Goal: Information Seeking & Learning: Learn about a topic

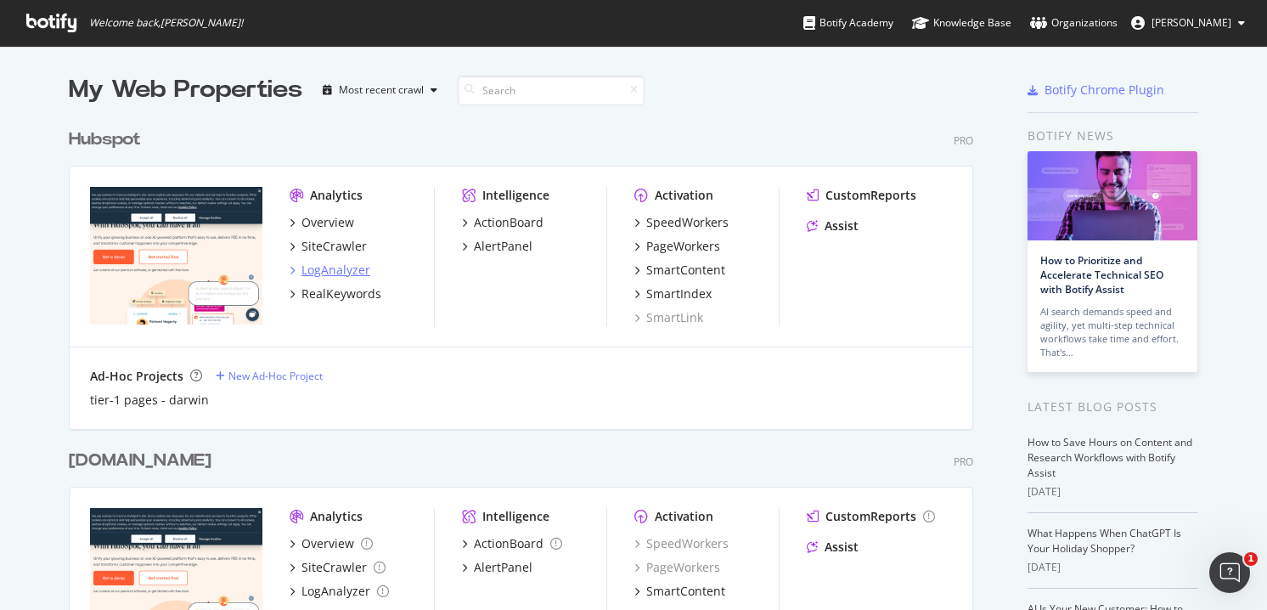
click at [313, 273] on div "LogAnalyzer" at bounding box center [335, 270] width 69 height 17
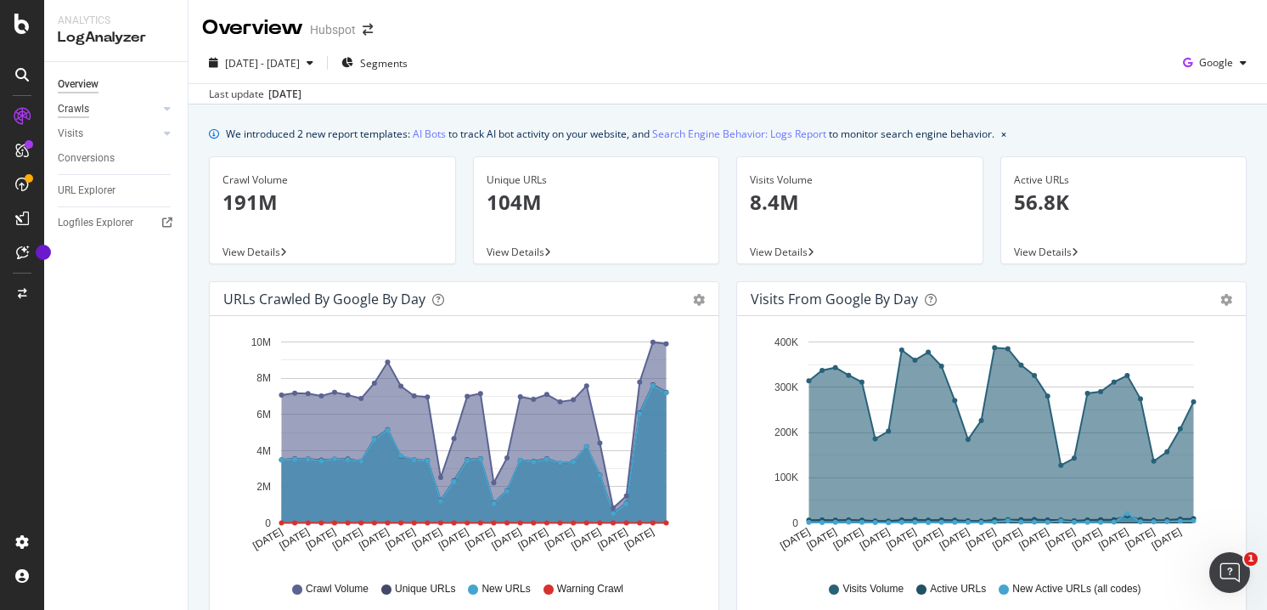
click at [81, 109] on div "Crawls" at bounding box center [73, 109] width 31 height 18
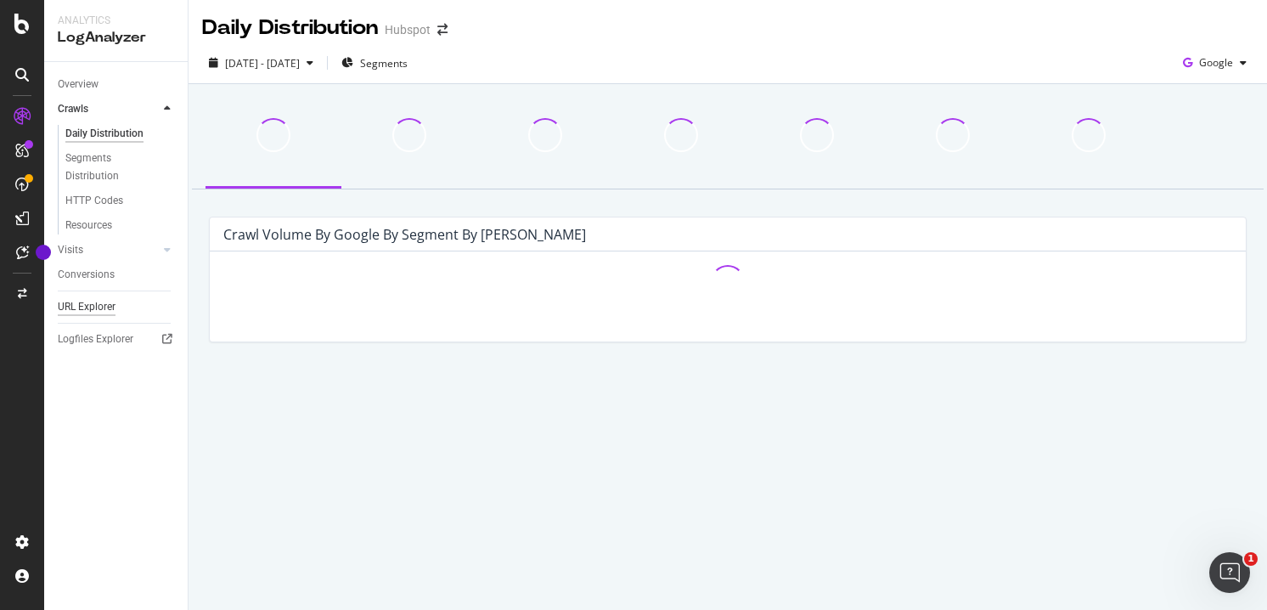
click at [99, 309] on div "URL Explorer" at bounding box center [87, 307] width 58 height 18
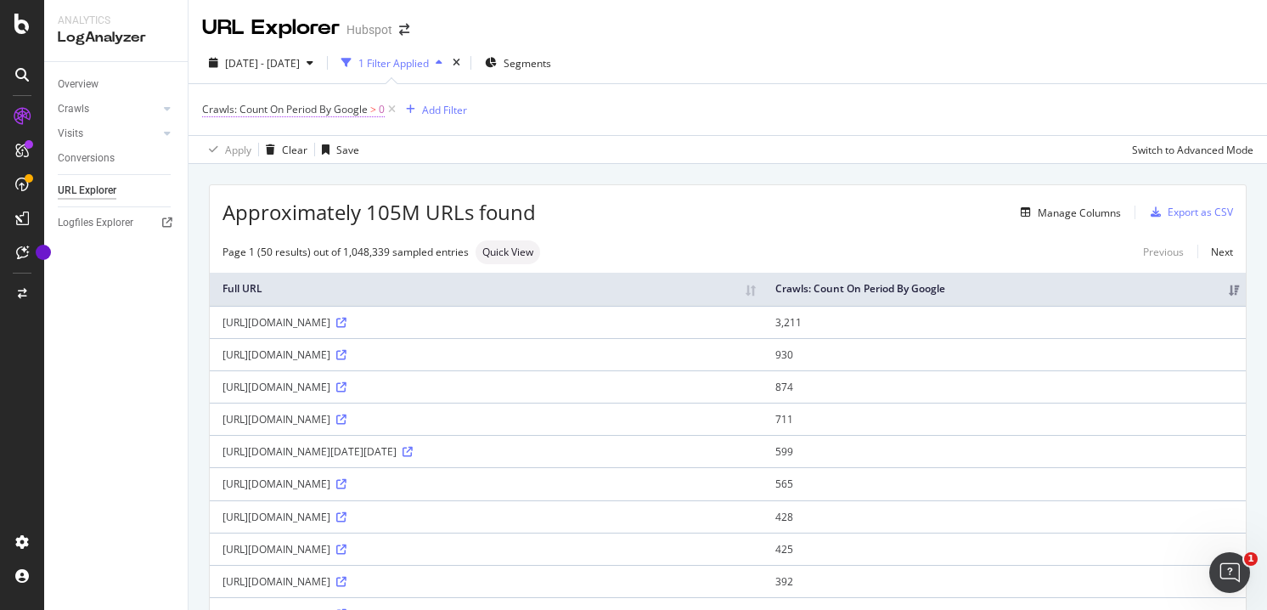
click at [329, 111] on span "Crawls: Count On Period By Google" at bounding box center [285, 109] width 166 height 14
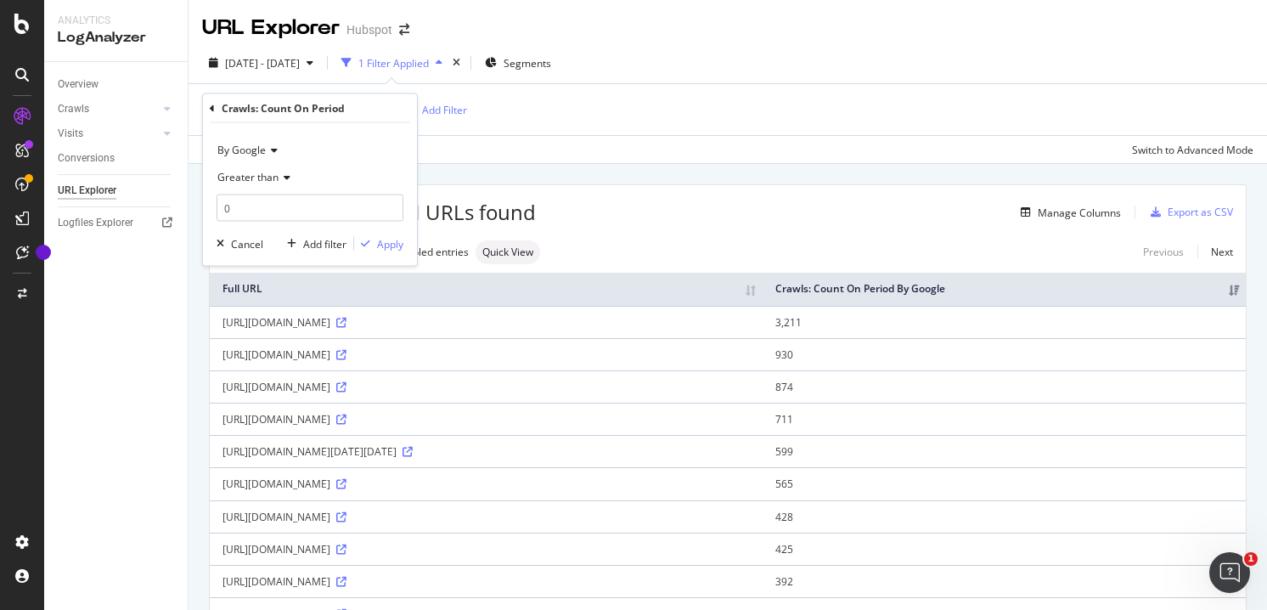
click at [262, 152] on span "By Google" at bounding box center [241, 150] width 48 height 14
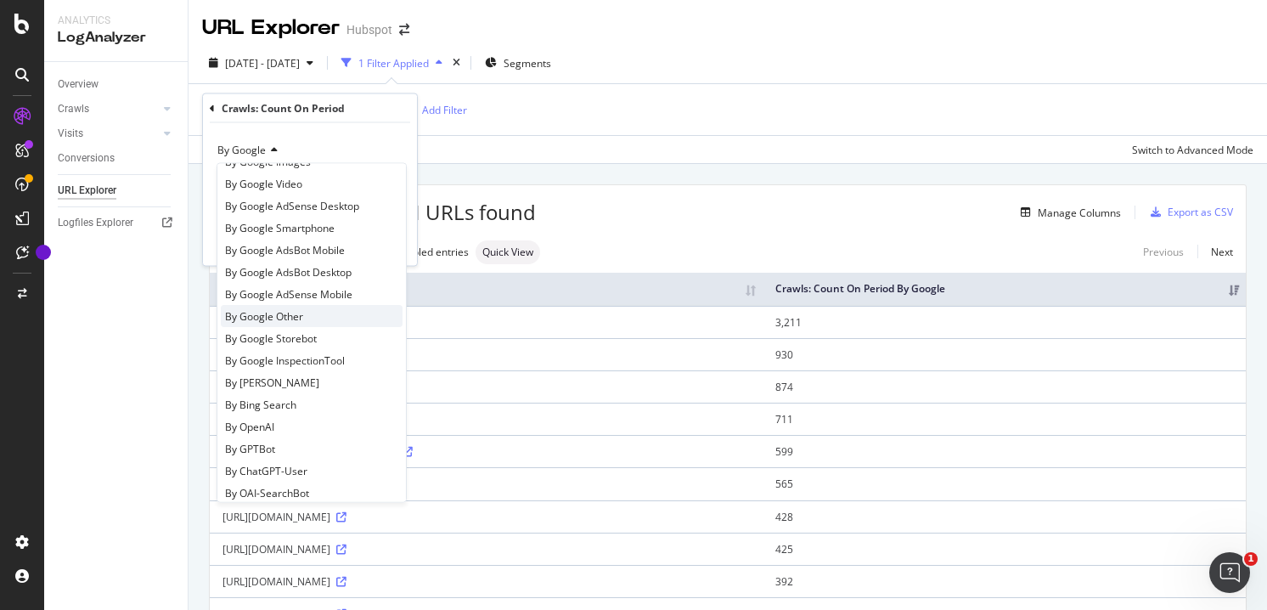
scroll to position [67, 0]
click at [261, 465] on span "By ChatGPT-User" at bounding box center [266, 471] width 82 height 14
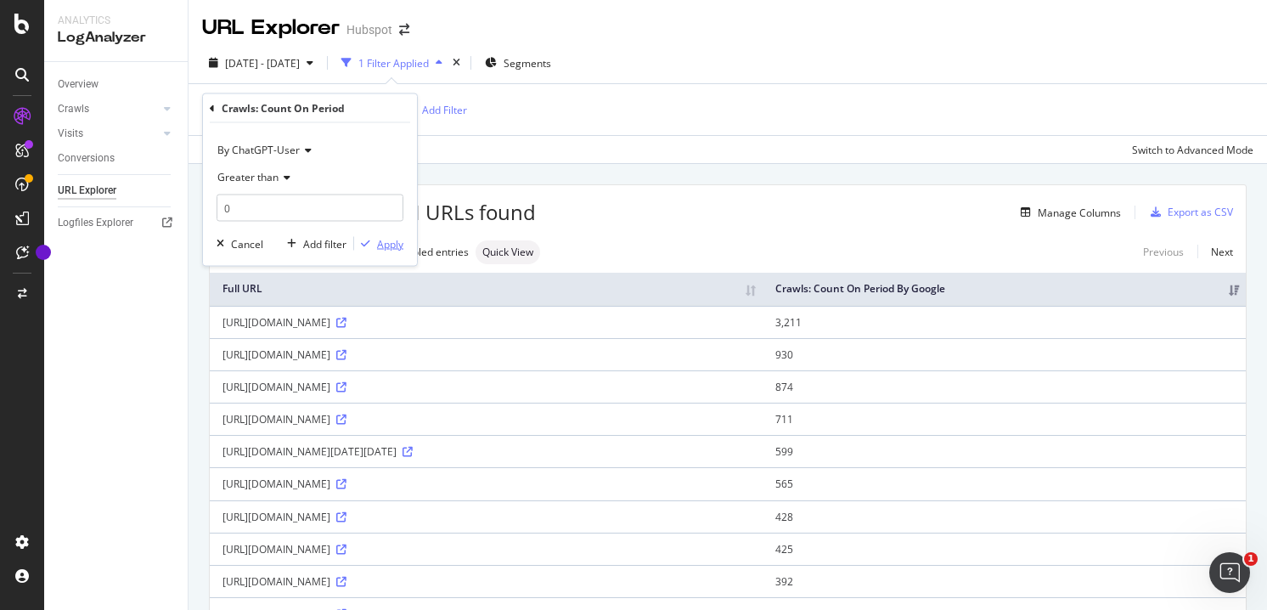
click at [396, 247] on div "Apply" at bounding box center [390, 243] width 26 height 14
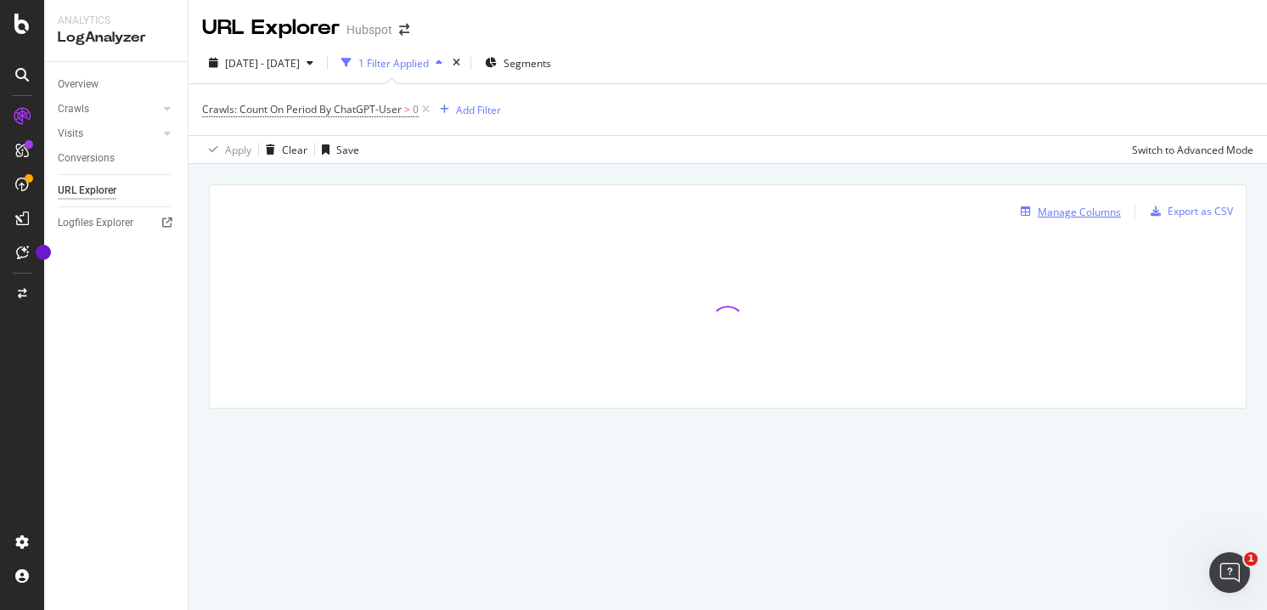
click at [1082, 213] on div "Manage Columns" at bounding box center [1079, 212] width 83 height 14
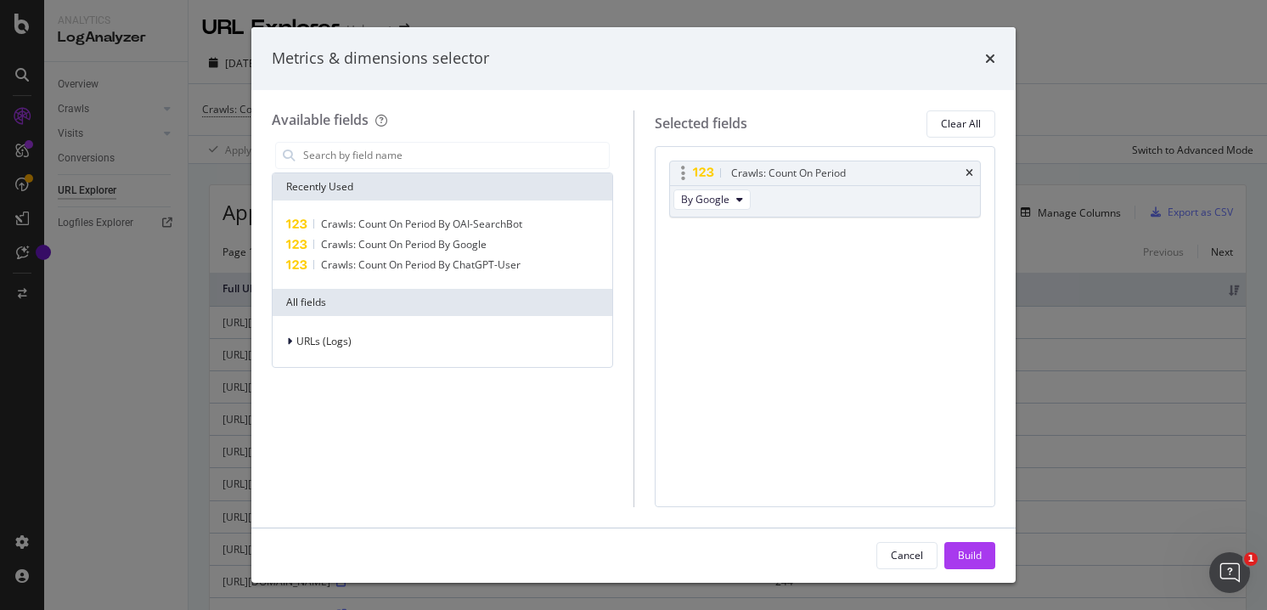
click at [731, 210] on div "By Google" at bounding box center [713, 201] width 87 height 31
click at [729, 203] on button "By Google" at bounding box center [711, 199] width 77 height 20
click at [720, 284] on span "By ChatGPT-User" at bounding box center [755, 285] width 134 height 15
click at [958, 560] on div "Build" at bounding box center [970, 555] width 24 height 14
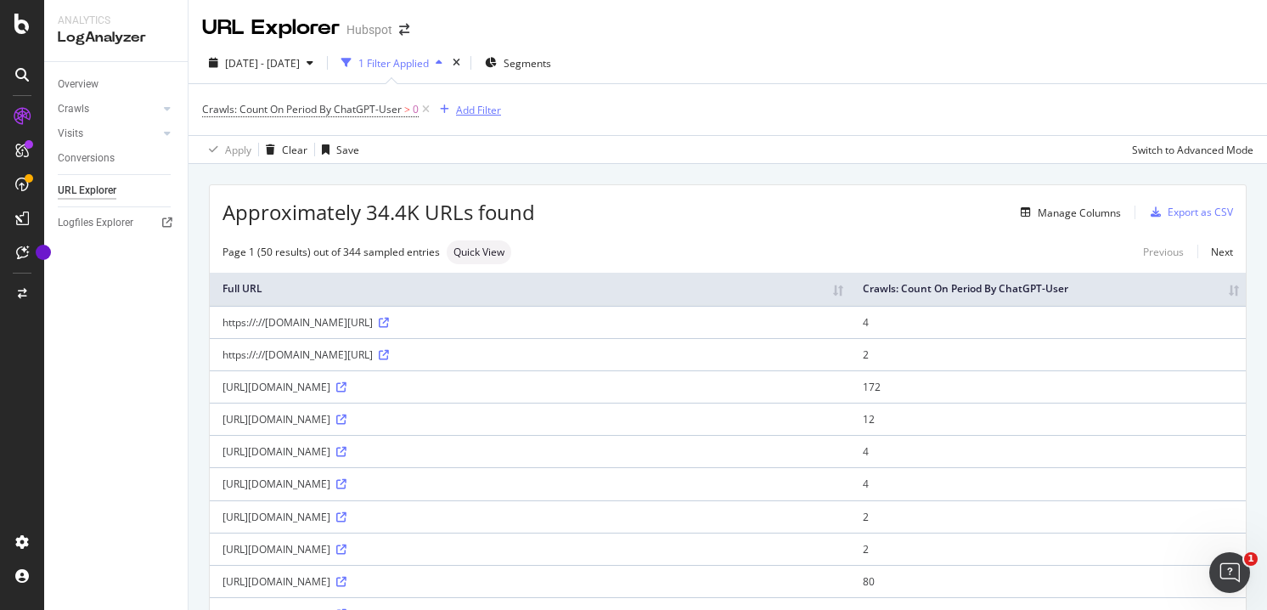
click at [493, 109] on div "Add Filter" at bounding box center [478, 110] width 45 height 14
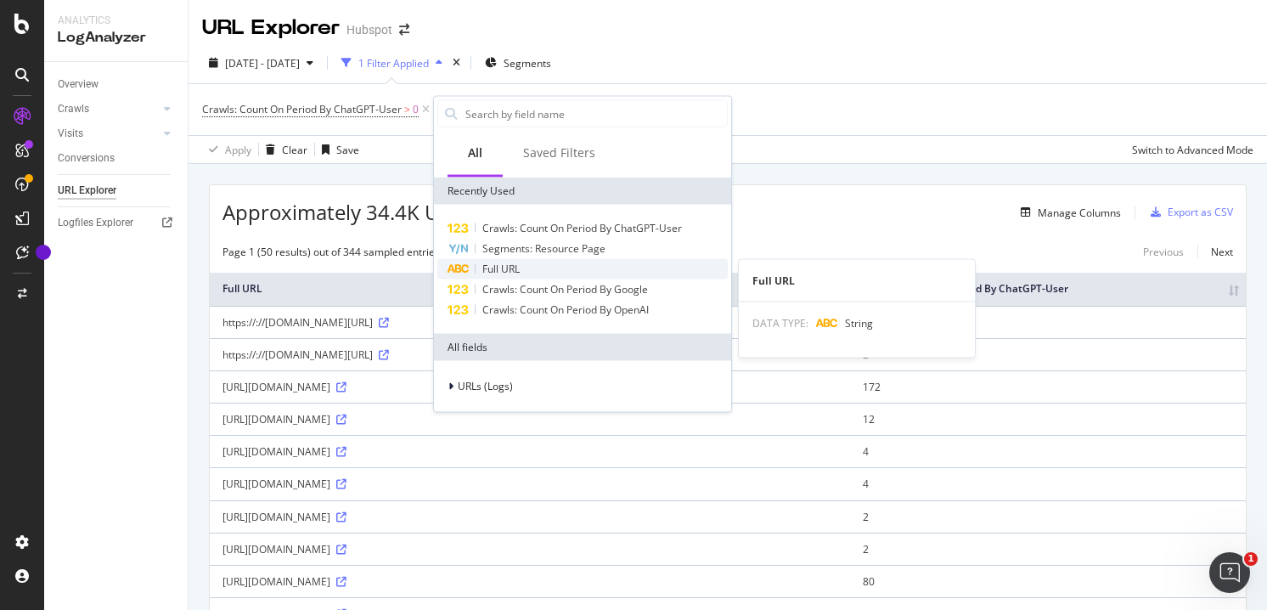
click at [498, 271] on span "Full URL" at bounding box center [500, 269] width 37 height 14
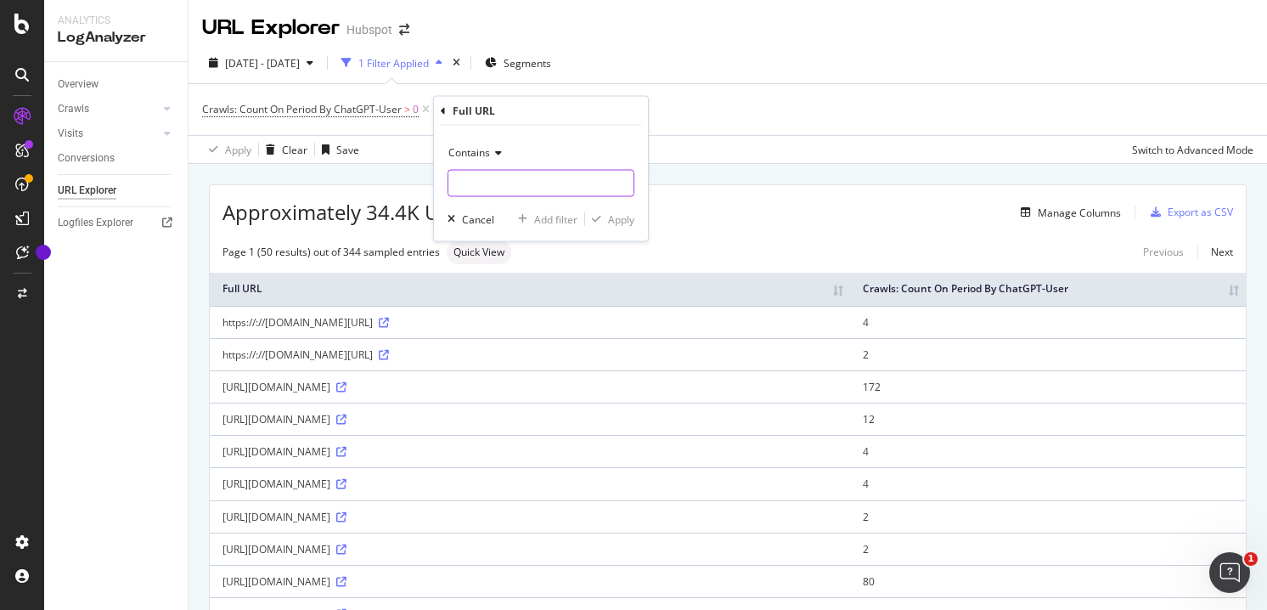
click at [618, 182] on input "text" at bounding box center [540, 183] width 185 height 27
type input "marketing-hub-for"
click at [627, 222] on div "Apply" at bounding box center [621, 218] width 26 height 14
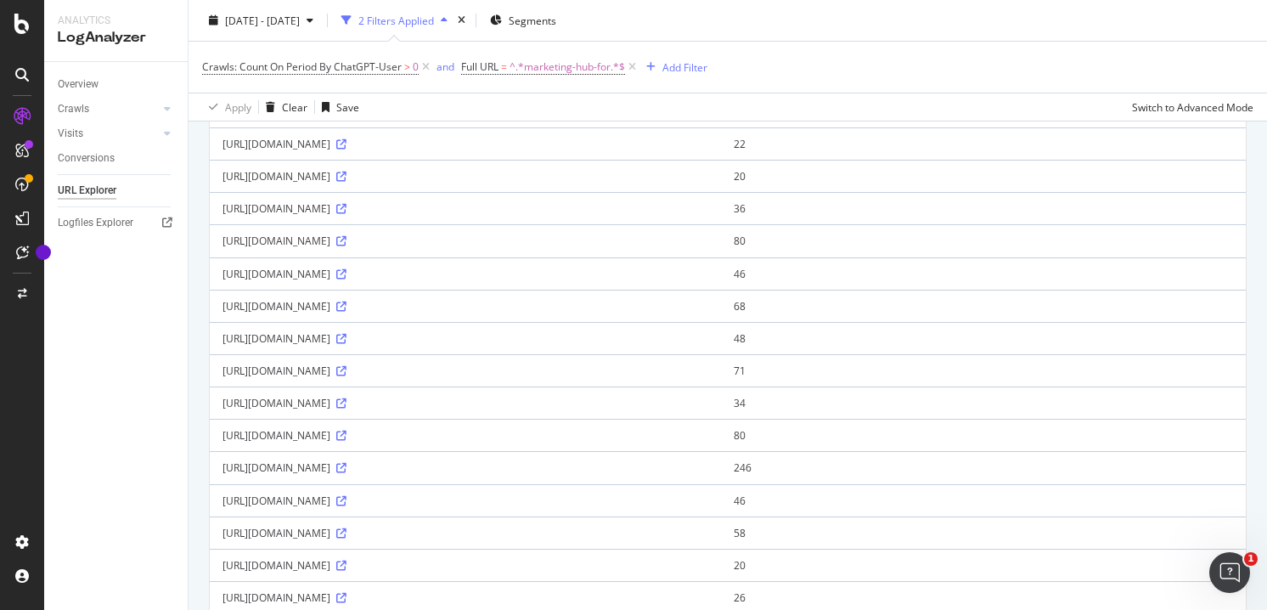
scroll to position [329, 0]
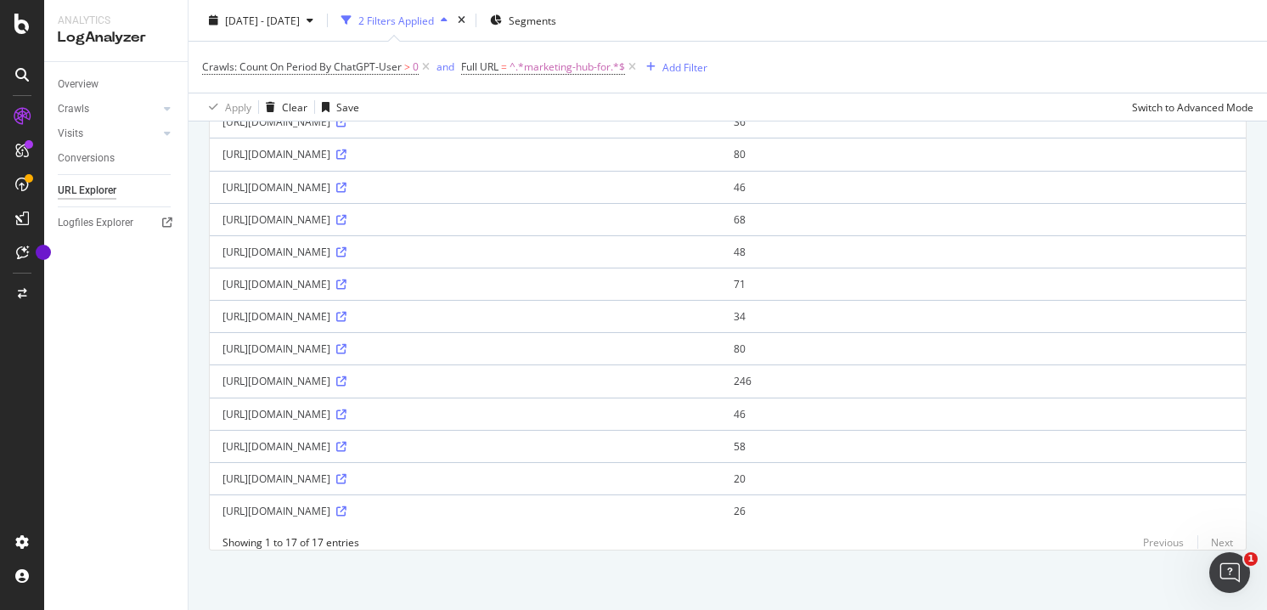
click at [921, 494] on td "26" at bounding box center [983, 510] width 525 height 32
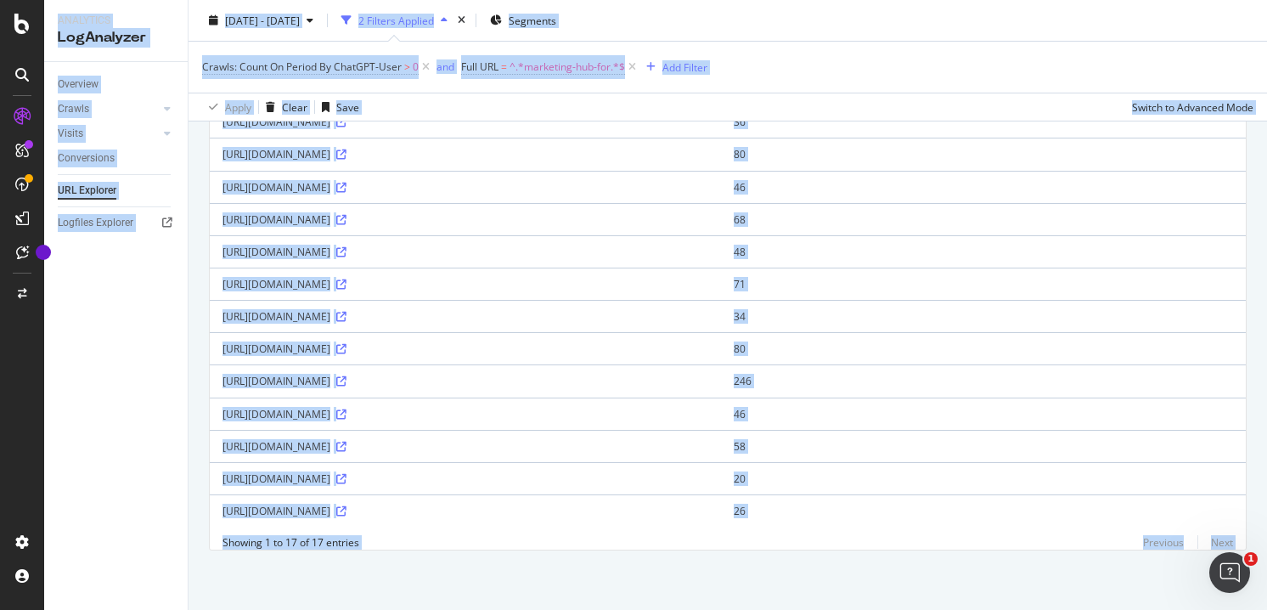
copy div "Analytics LogAnalyzer Overview Crawls Daily Distribution Segments Distribution …"
